Goal: Task Accomplishment & Management: Manage account settings

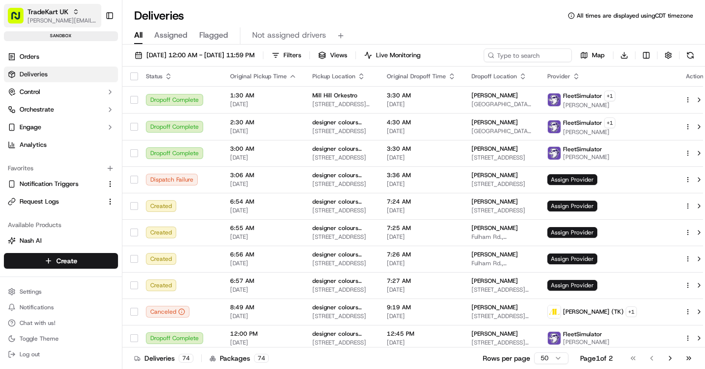
click at [52, 18] on span "[PERSON_NAME][EMAIL_ADDRESS][DOMAIN_NAME]" at bounding box center [62, 21] width 70 height 8
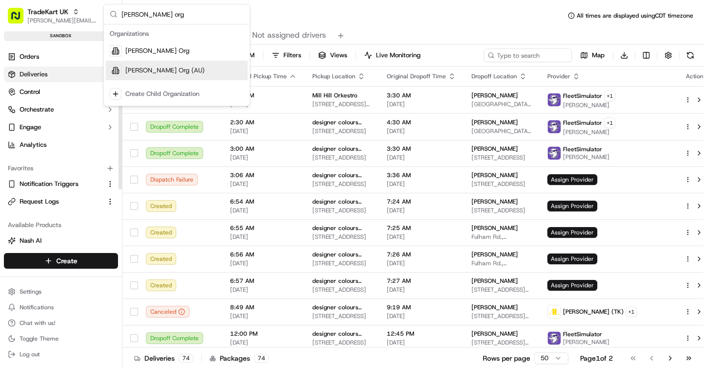
type input "[PERSON_NAME] org"
click at [137, 66] on span "[PERSON_NAME] Org (AU)" at bounding box center [164, 70] width 79 height 9
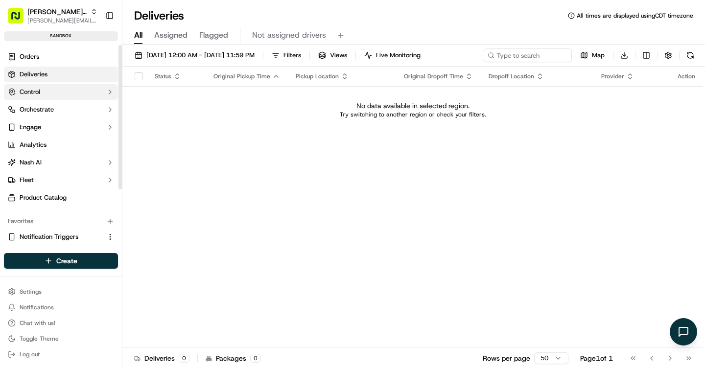
click at [57, 90] on button "Control" at bounding box center [61, 92] width 114 height 16
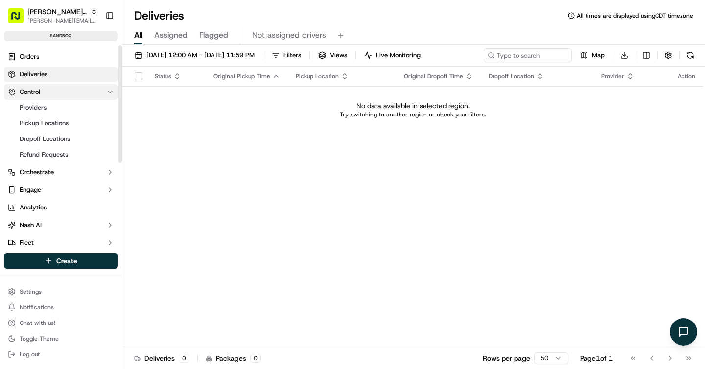
click at [58, 92] on button "Control" at bounding box center [61, 92] width 114 height 16
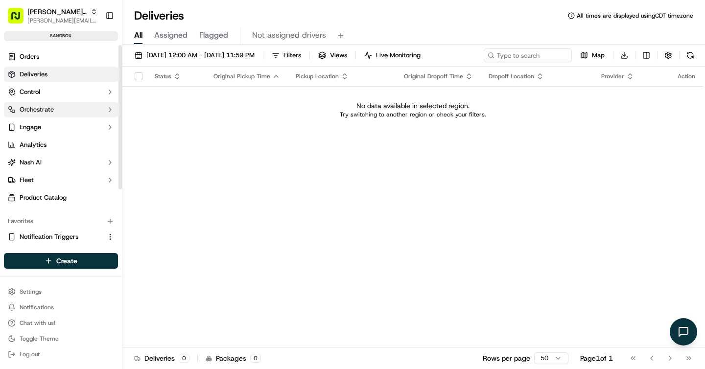
click at [56, 115] on button "Orchestrate" at bounding box center [61, 110] width 114 height 16
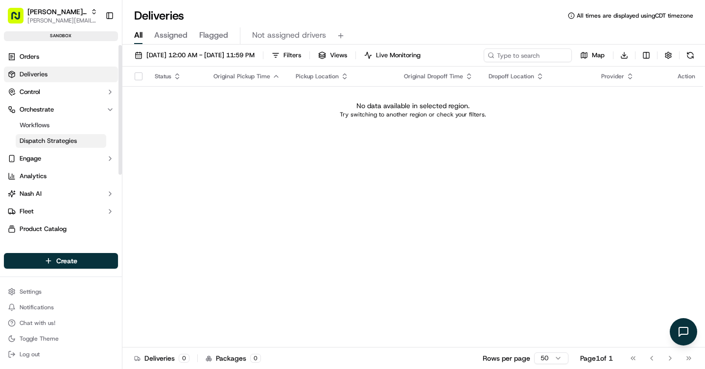
click at [60, 140] on span "Dispatch Strategies" at bounding box center [48, 141] width 57 height 9
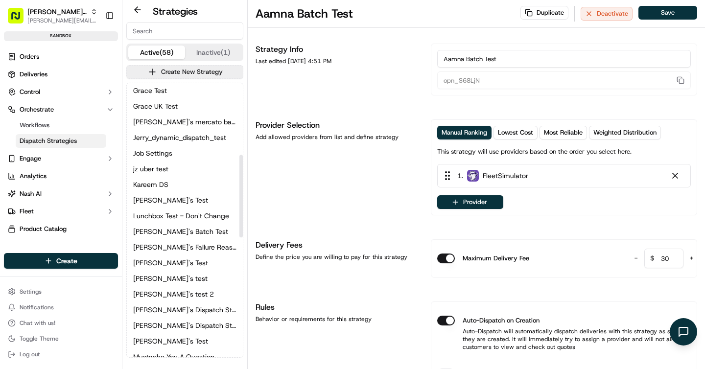
scroll to position [245, 0]
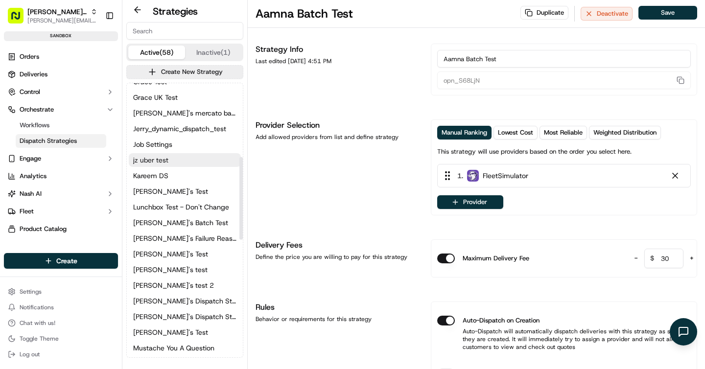
click at [175, 158] on button "jz uber test" at bounding box center [185, 160] width 112 height 14
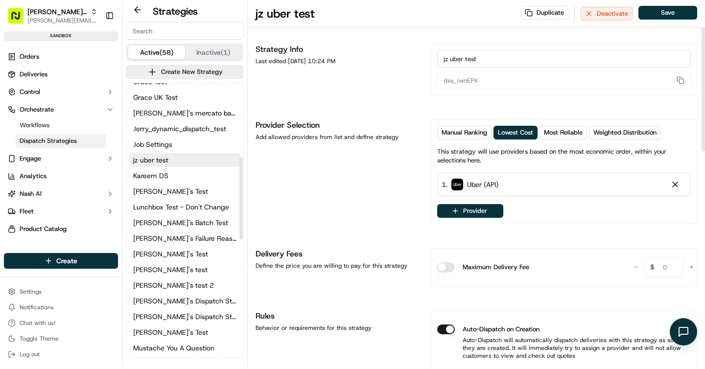
click at [456, 204] on div "Manual Ranking Lowest Cost Most Reliable Weighted Distribution This strategy wi…" at bounding box center [564, 172] width 254 height 92
click at [461, 212] on button "Provider" at bounding box center [470, 211] width 66 height 14
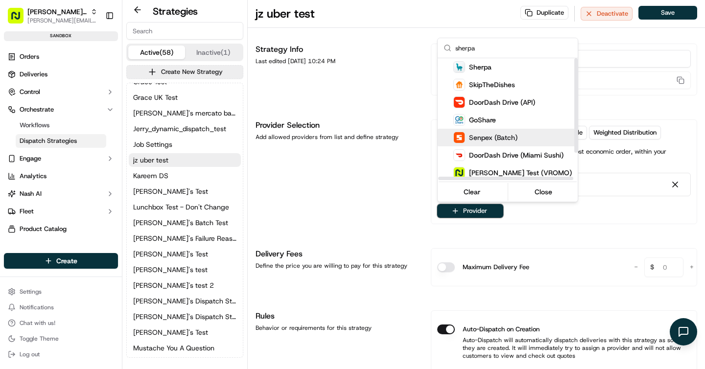
type input "sherpa"
click at [355, 189] on html "[PERSON_NAME] Org [PERSON_NAME][EMAIL_ADDRESS][DOMAIN_NAME] Toggle Sidebar sand…" at bounding box center [352, 184] width 705 height 369
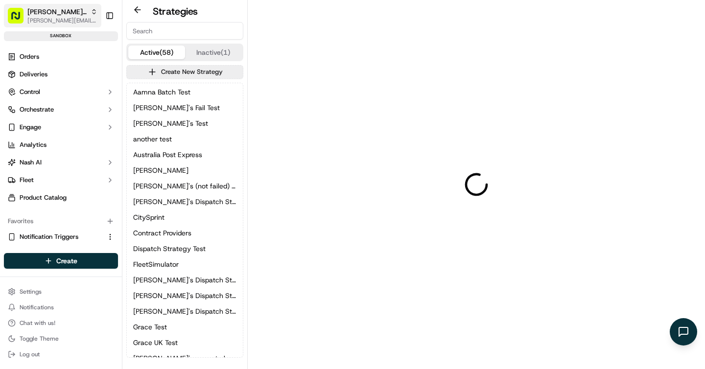
click at [56, 16] on span "[PERSON_NAME] Org" at bounding box center [56, 12] width 59 height 10
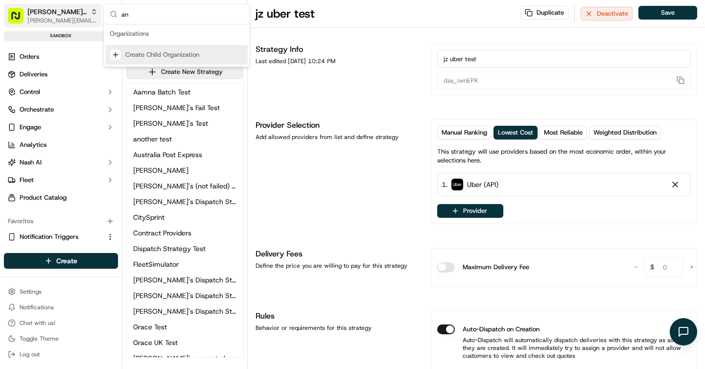
type input "a"
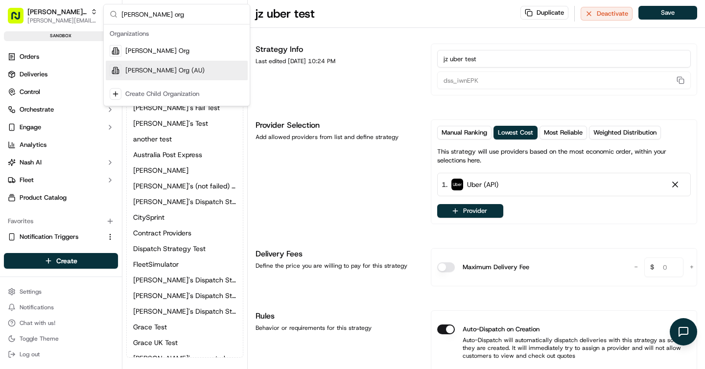
type input "[PERSON_NAME] org"
click at [154, 72] on span "[PERSON_NAME] Org (AU)" at bounding box center [164, 70] width 79 height 9
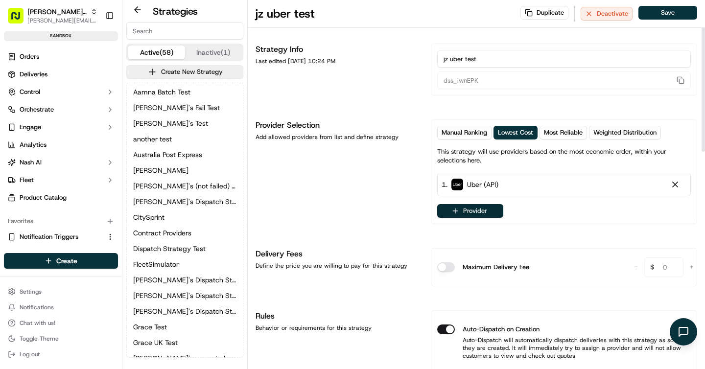
click at [467, 213] on button "Provider" at bounding box center [470, 211] width 66 height 14
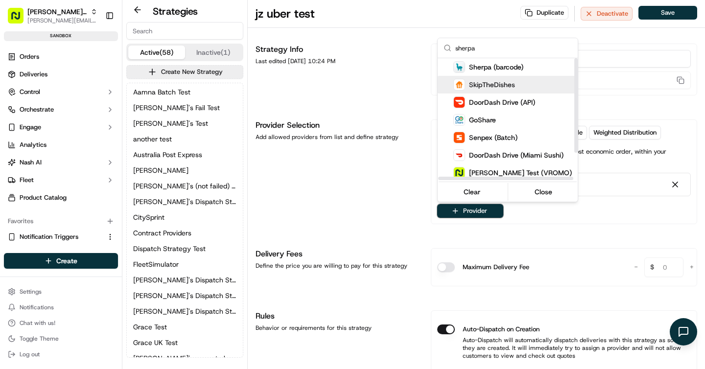
type input "sherpa"
click at [290, 200] on html "Nash Org jeff@usenash.com Toggle Sidebar sandbox Orders Deliveries Control Orch…" at bounding box center [352, 184] width 705 height 369
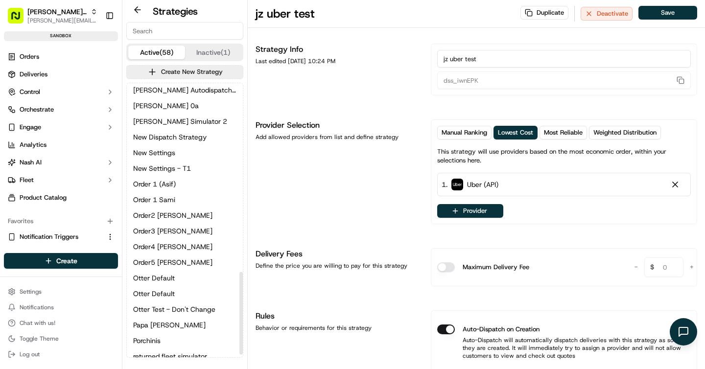
scroll to position [637, 0]
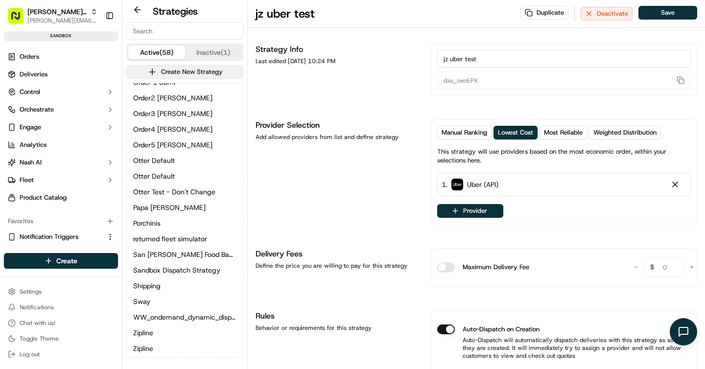
click at [198, 73] on button "Create New Strategy" at bounding box center [184, 72] width 117 height 14
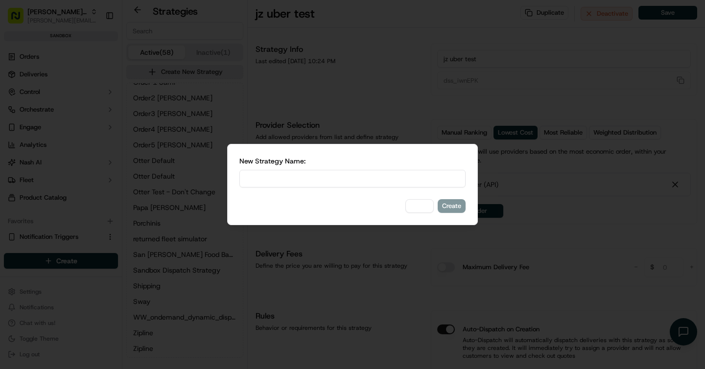
click at [245, 177] on input at bounding box center [353, 179] width 226 height 18
type input "Sherpa Test"
click at [460, 205] on button "Create" at bounding box center [452, 206] width 28 height 14
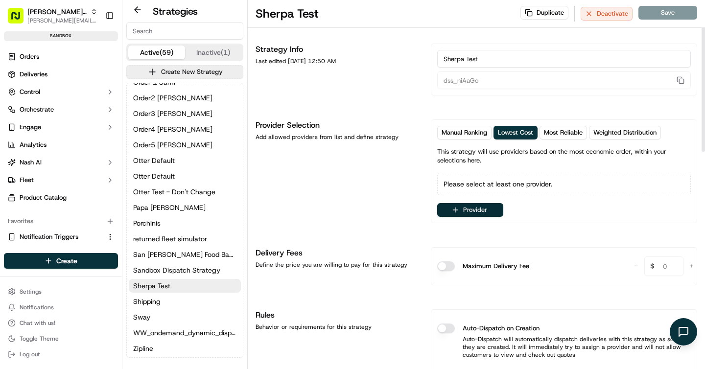
click at [460, 210] on button "Provider" at bounding box center [470, 210] width 66 height 14
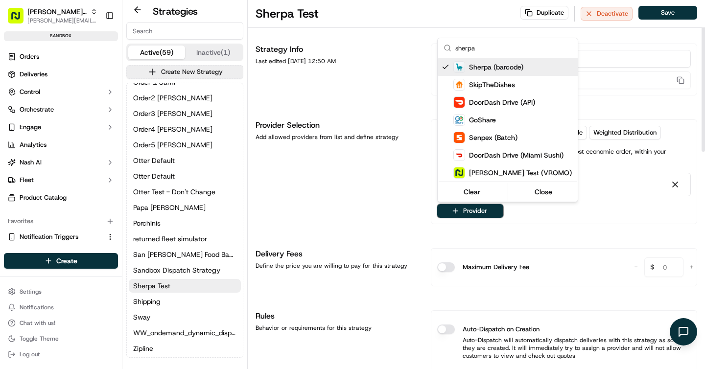
type input "sherpa"
click at [391, 208] on html "Nash Org jeff@usenash.com Toggle Sidebar sandbox Orders Deliveries Control Orch…" at bounding box center [352, 184] width 705 height 369
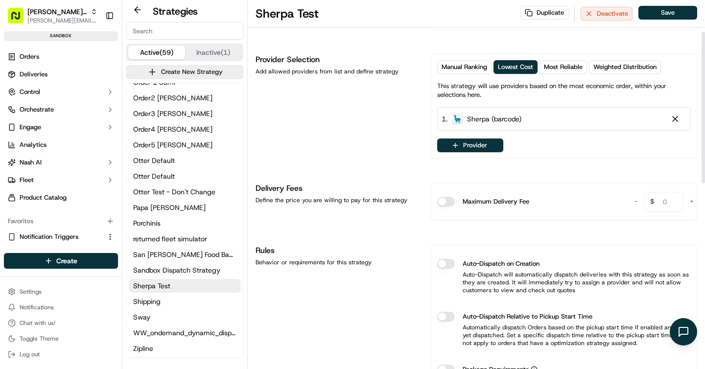
scroll to position [77, 0]
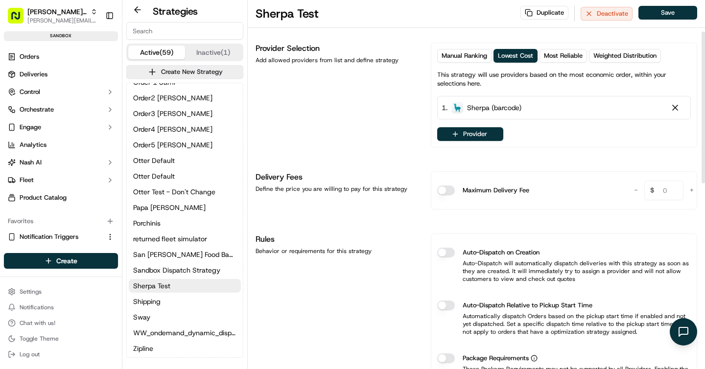
click at [443, 252] on button "Auto-Dispatch on Creation" at bounding box center [446, 253] width 18 height 10
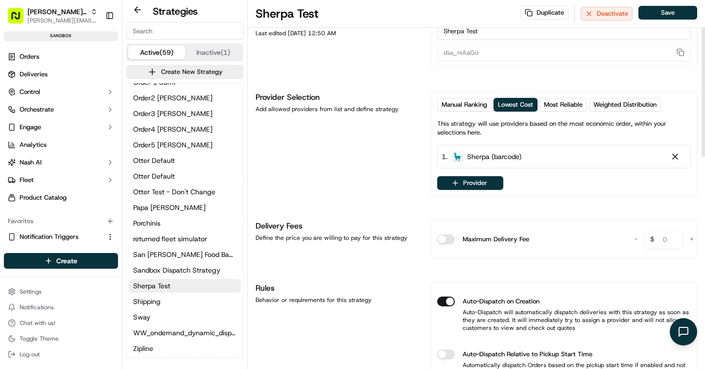
scroll to position [0, 0]
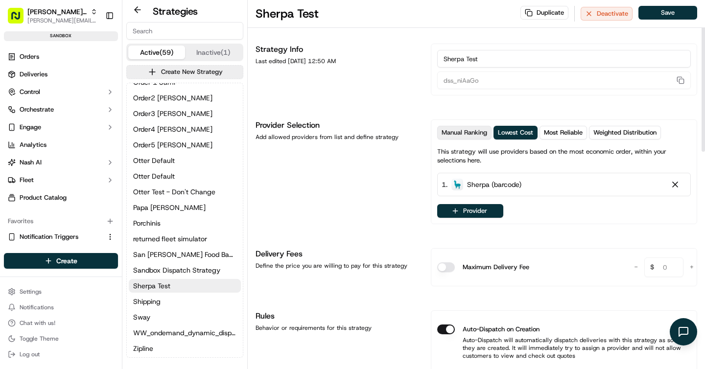
click at [468, 134] on span "Manual Ranking" at bounding box center [465, 132] width 46 height 9
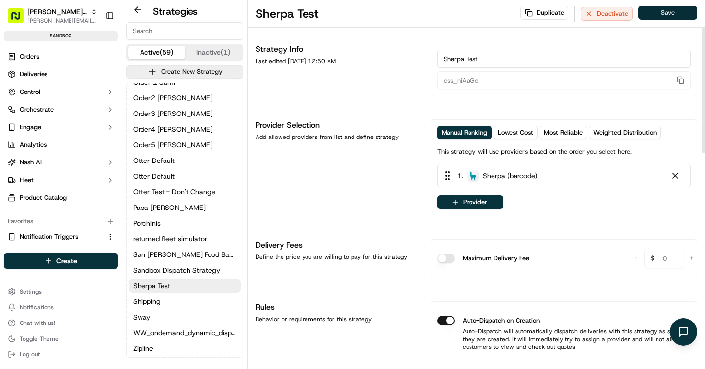
click at [658, 12] on button "Save" at bounding box center [668, 13] width 59 height 14
click at [76, 263] on html "Nash Org jeff@usenash.com Toggle Sidebar sandbox Orders Deliveries Control Orch…" at bounding box center [352, 184] width 705 height 369
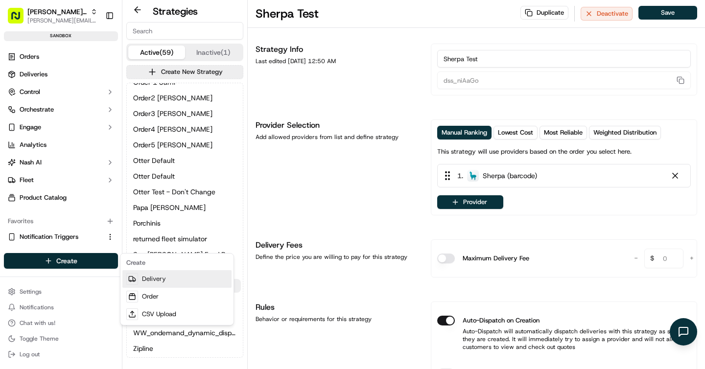
click at [144, 283] on link "Delivery" at bounding box center [176, 279] width 109 height 18
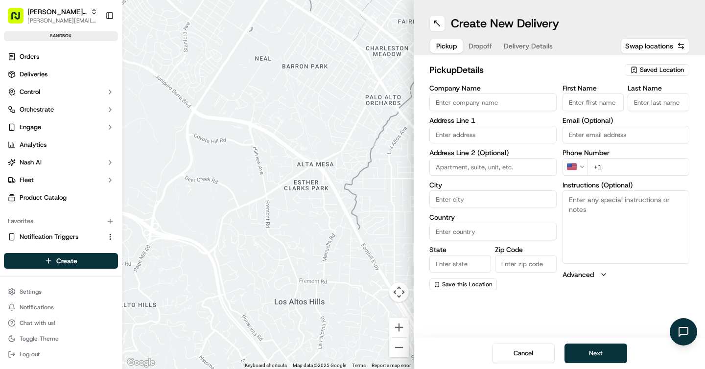
click at [654, 85] on label "Last Name" at bounding box center [659, 88] width 62 height 7
click at [654, 94] on input "Last Name" at bounding box center [659, 103] width 62 height 18
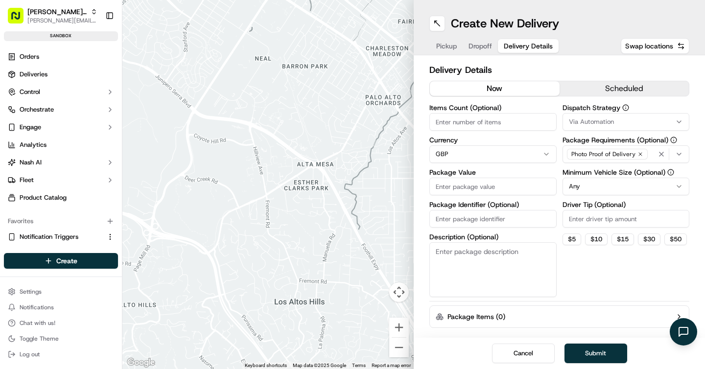
click at [544, 46] on span "Delivery Details" at bounding box center [528, 46] width 49 height 10
click at [433, 41] on button "Pickup" at bounding box center [447, 46] width 32 height 14
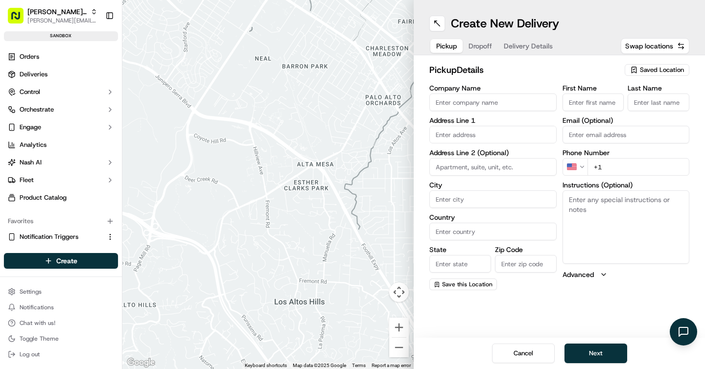
click at [596, 277] on button "Advanced" at bounding box center [626, 275] width 127 height 10
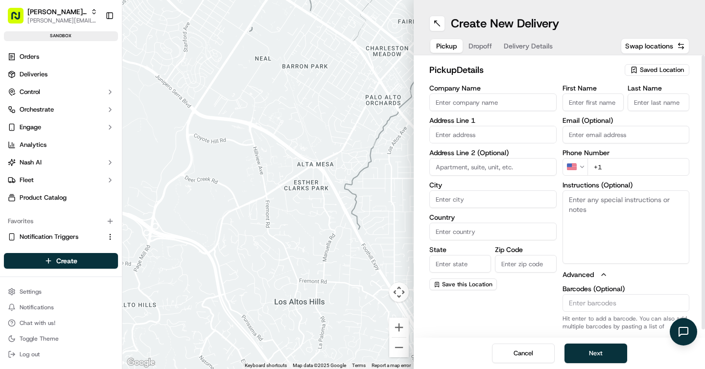
click at [592, 302] on input "Barcodes (Optional)" at bounding box center [626, 303] width 127 height 18
type input "ababab"
click at [538, 44] on span "Delivery Details" at bounding box center [528, 46] width 49 height 10
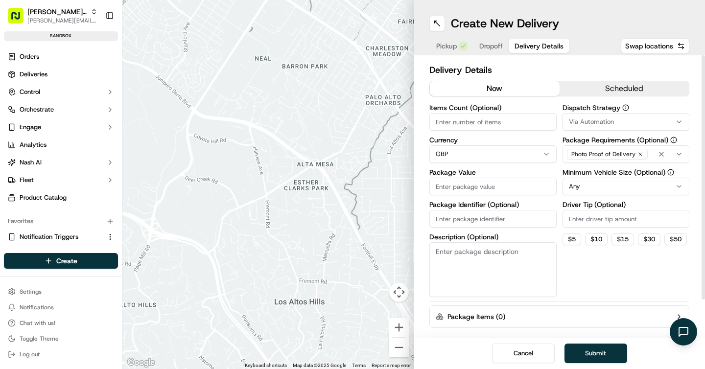
click at [647, 156] on div "Photo Proof of Delivery" at bounding box center [607, 154] width 85 height 15
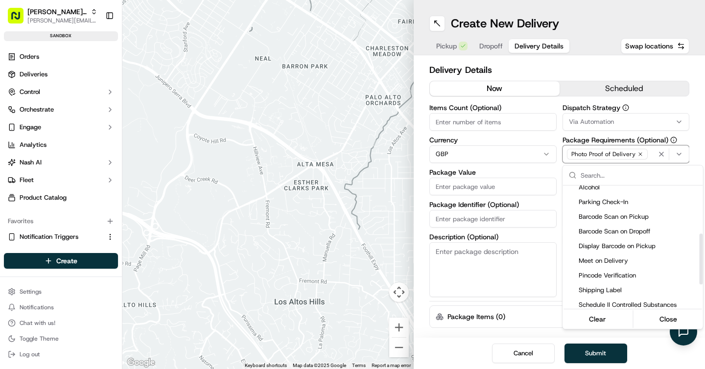
scroll to position [116, 0]
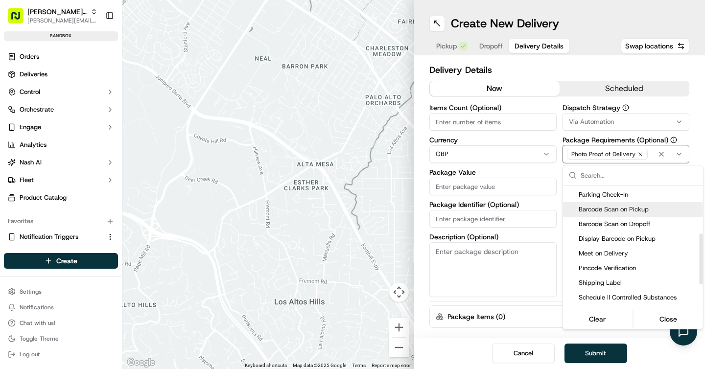
click at [612, 213] on span "Barcode Scan on Pickup" at bounding box center [639, 209] width 121 height 9
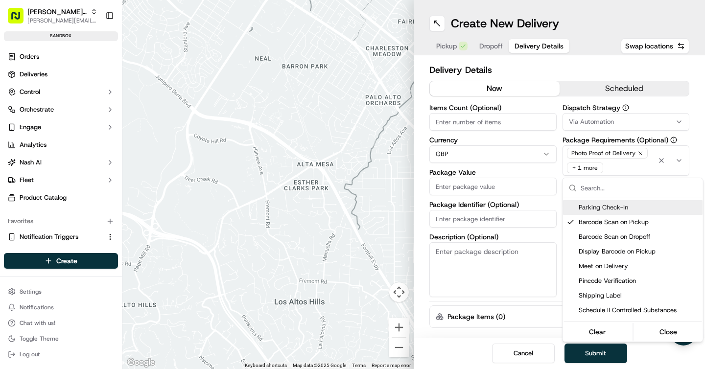
click at [559, 194] on html "Nash Org jeff@usenash.com Toggle Sidebar sandbox Orders Deliveries Control Orch…" at bounding box center [352, 184] width 705 height 369
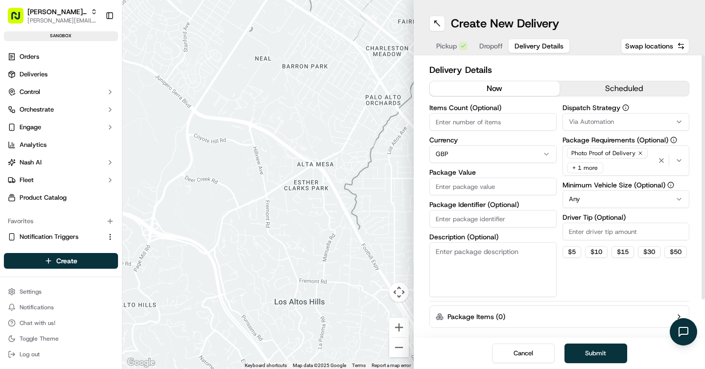
click at [537, 160] on html "Nash Org jeff@usenash.com Toggle Sidebar sandbox Orders Deliveries Control Orch…" at bounding box center [352, 184] width 705 height 369
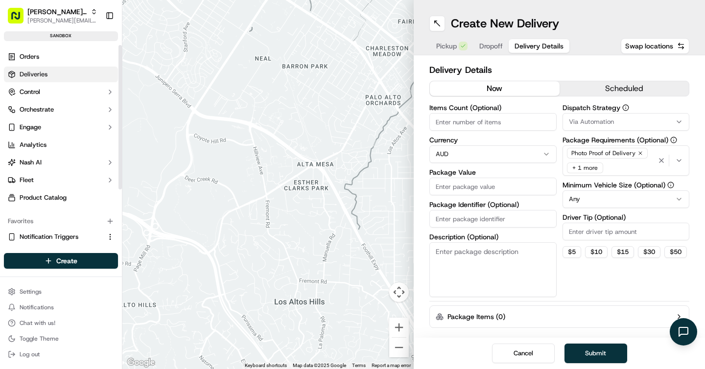
click at [68, 74] on link "Deliveries" at bounding box center [61, 75] width 114 height 16
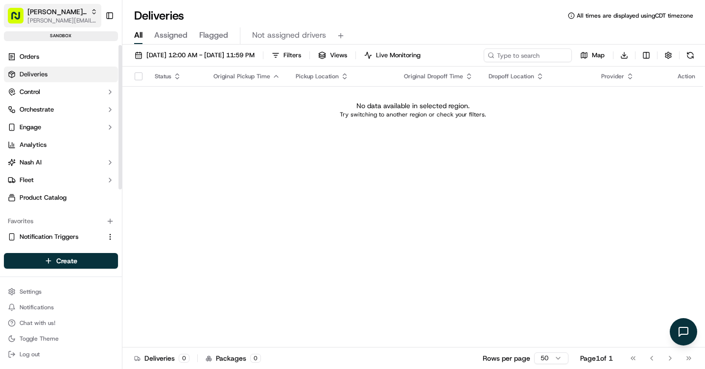
click at [61, 22] on span "[PERSON_NAME][EMAIL_ADDRESS][DOMAIN_NAME]" at bounding box center [62, 21] width 70 height 8
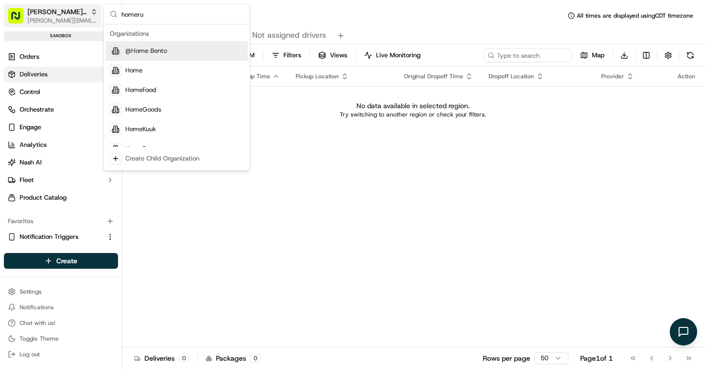
type input "homerun"
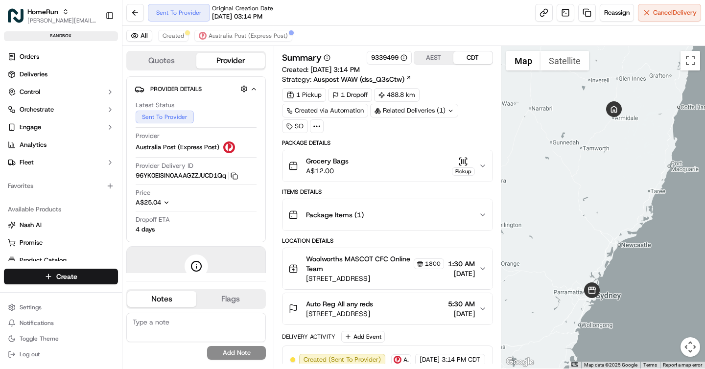
click at [381, 165] on div "Grocery Bags A$12.00 Pickup" at bounding box center [384, 166] width 190 height 20
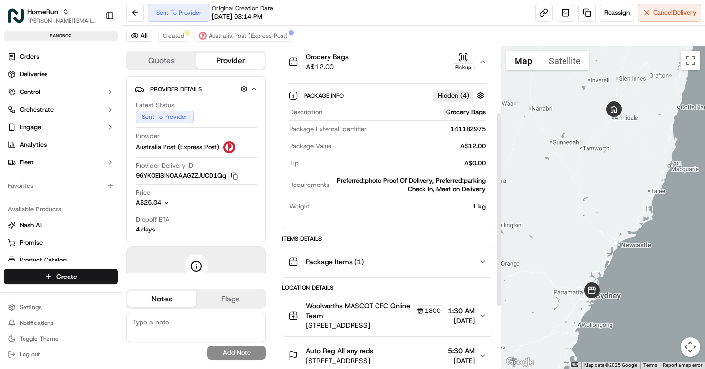
scroll to position [112, 0]
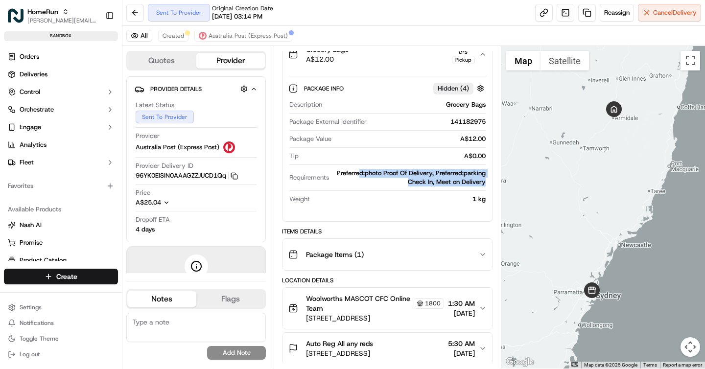
drag, startPoint x: 484, startPoint y: 183, endPoint x: 361, endPoint y: 175, distance: 124.2
click at [361, 175] on div "Preferred:photo Proof Of Delivery, Preferred:parking Check In, Meet on Delivery" at bounding box center [409, 178] width 152 height 18
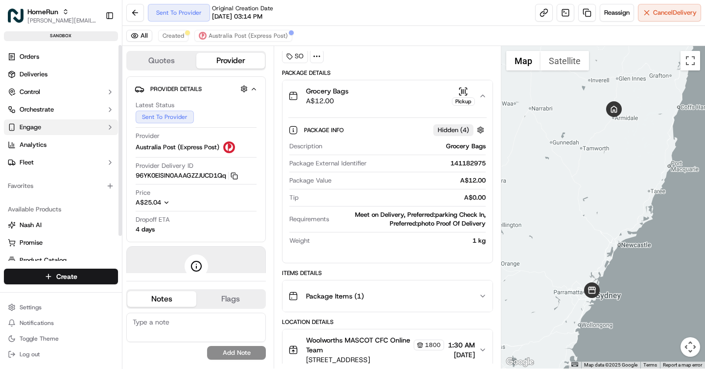
scroll to position [28, 0]
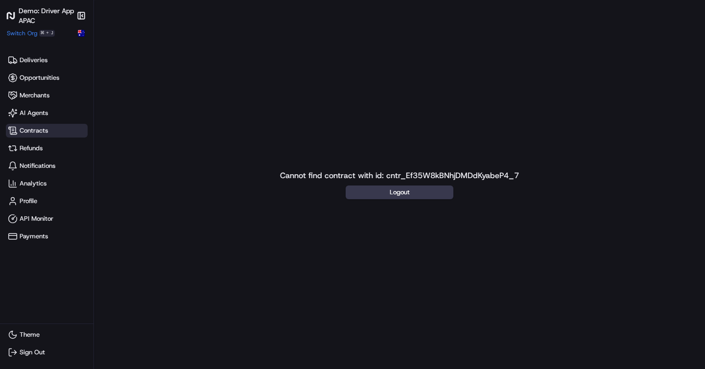
click at [42, 20] on h1 "Demo: Driver App APAC" at bounding box center [46, 16] width 55 height 20
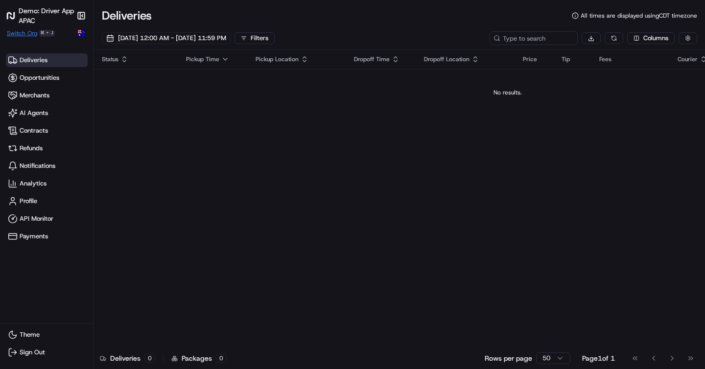
click at [28, 30] on span "Switch Org" at bounding box center [22, 33] width 30 height 8
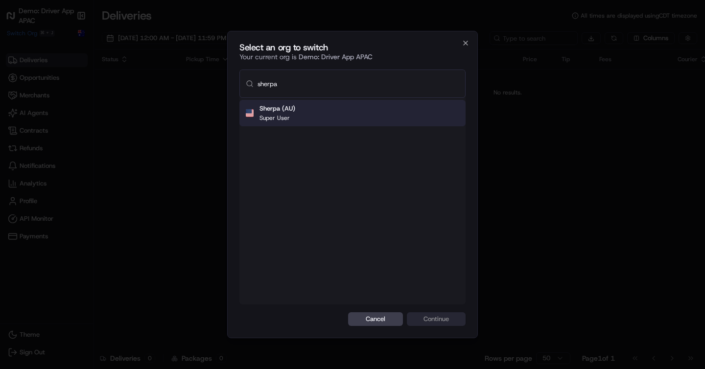
type input "sherpa"
click at [290, 121] on p "Super User" at bounding box center [278, 118] width 36 height 8
click at [430, 320] on button "Continue" at bounding box center [436, 320] width 59 height 14
